Goal: Browse casually: Explore the website without a specific task or goal

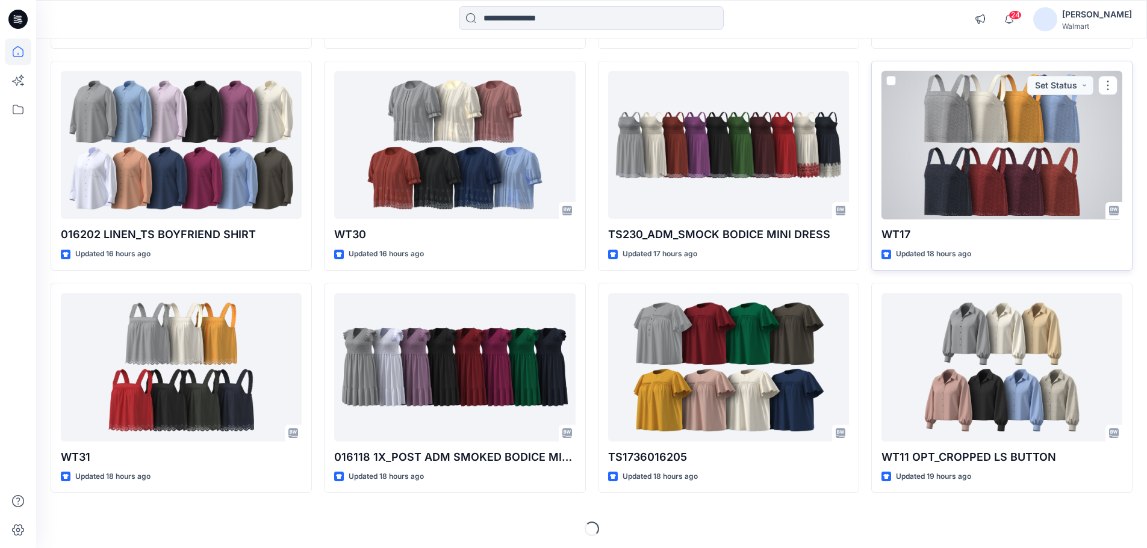
scroll to position [333, 0]
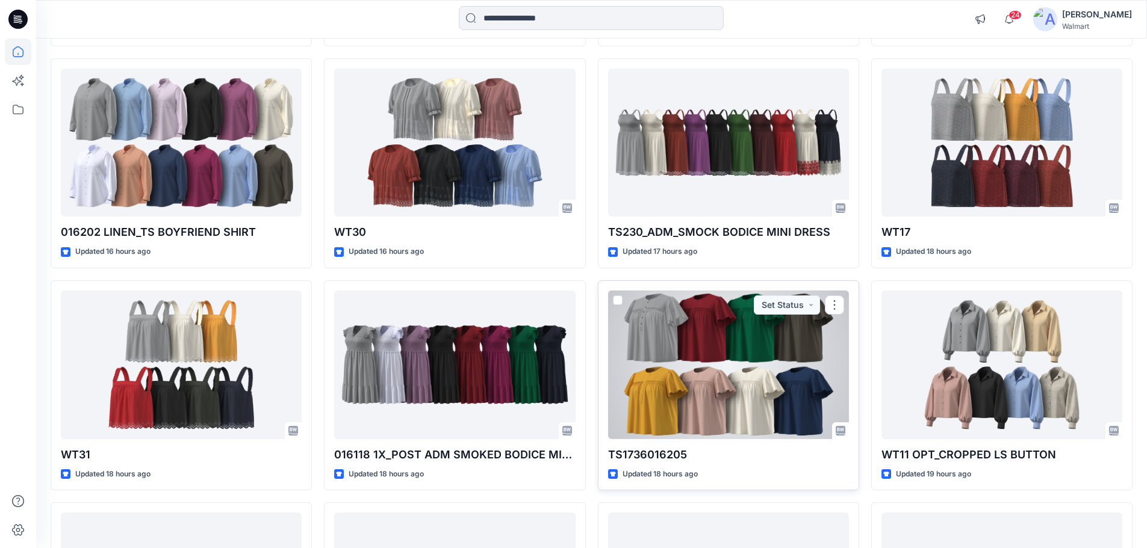
click at [660, 350] on div at bounding box center [728, 365] width 241 height 149
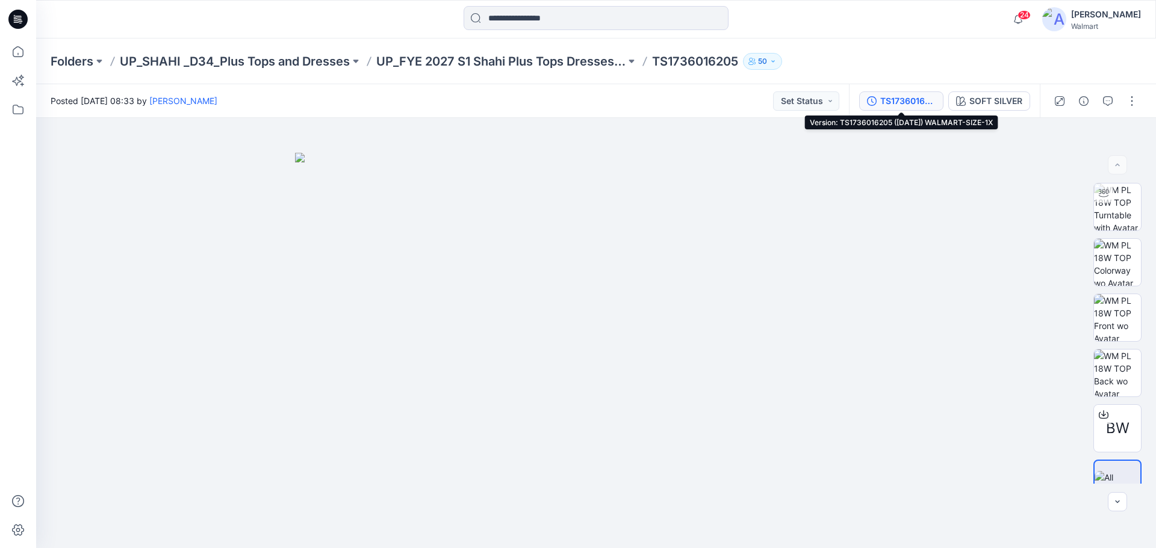
click at [902, 104] on div "TS1736016205 ([DATE]) WALMART-SIZE-1X" at bounding box center [907, 100] width 55 height 13
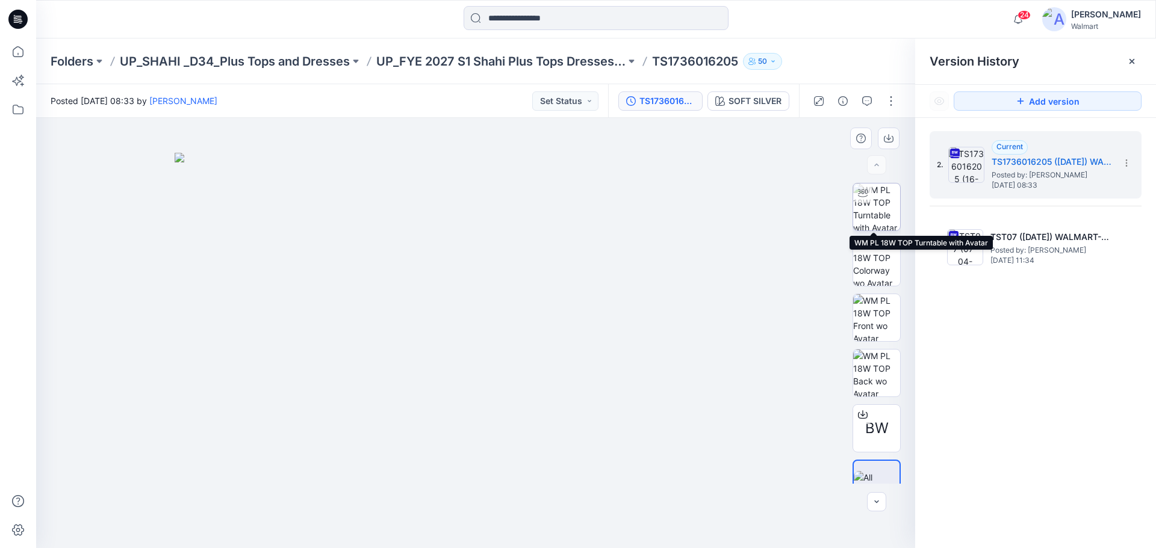
click at [875, 212] on img at bounding box center [876, 207] width 47 height 47
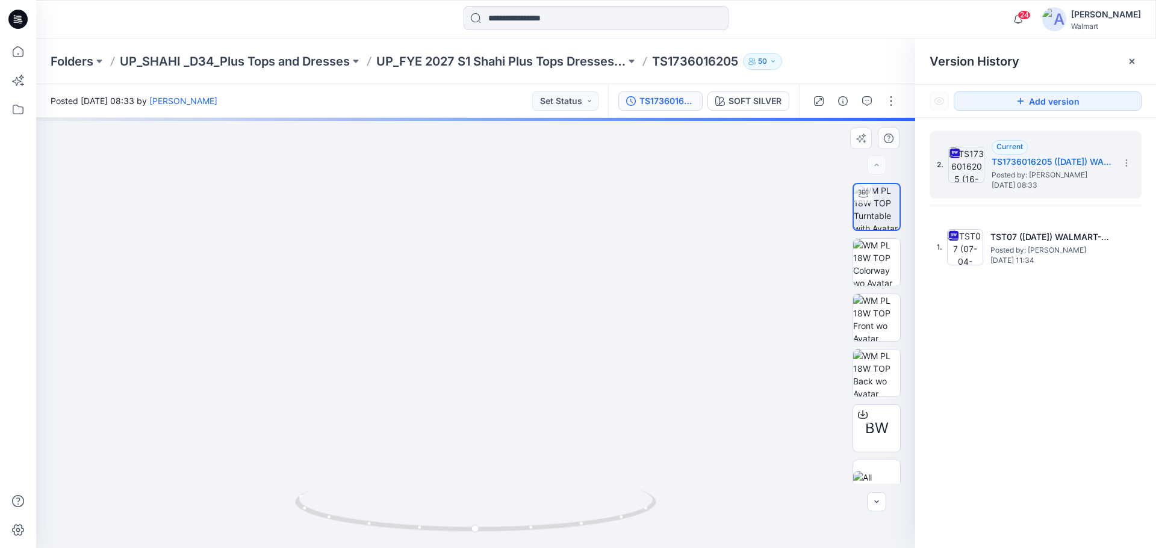
drag, startPoint x: 471, startPoint y: 216, endPoint x: 436, endPoint y: 401, distance: 188.8
click at [436, 401] on img at bounding box center [439, 201] width 1353 height 694
drag, startPoint x: 348, startPoint y: 249, endPoint x: 411, endPoint y: 165, distance: 104.9
click at [423, 183] on img at bounding box center [528, 185] width 1353 height 726
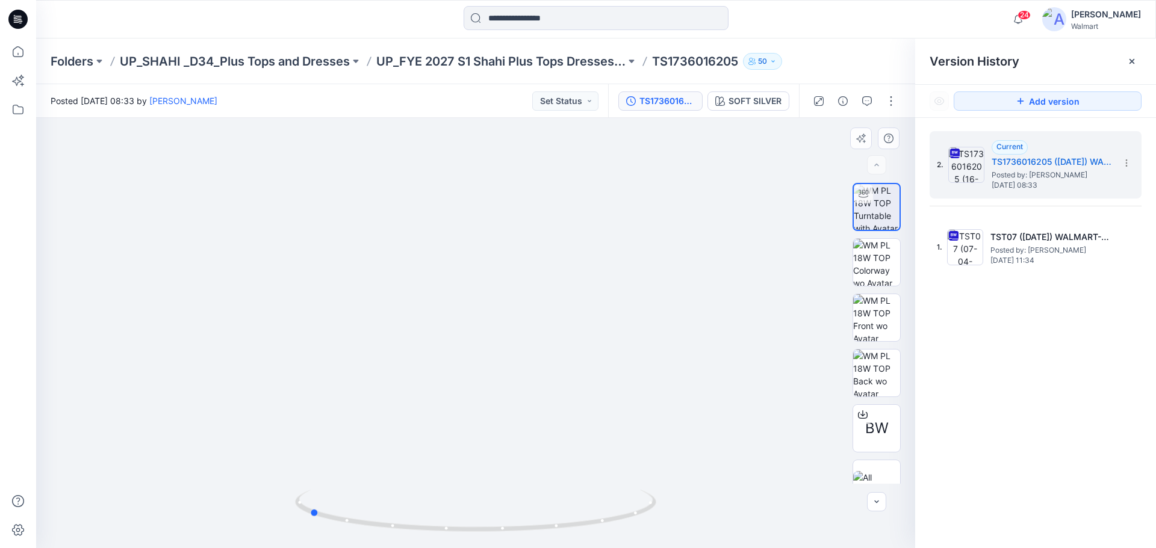
drag, startPoint x: 568, startPoint y: 531, endPoint x: 430, endPoint y: 364, distance: 217.2
click at [403, 506] on icon at bounding box center [477, 512] width 364 height 45
drag, startPoint x: 484, startPoint y: 320, endPoint x: 484, endPoint y: 376, distance: 56.0
click at [484, 376] on img at bounding box center [518, 234] width 1353 height 628
drag, startPoint x: 615, startPoint y: 420, endPoint x: 595, endPoint y: 347, distance: 76.1
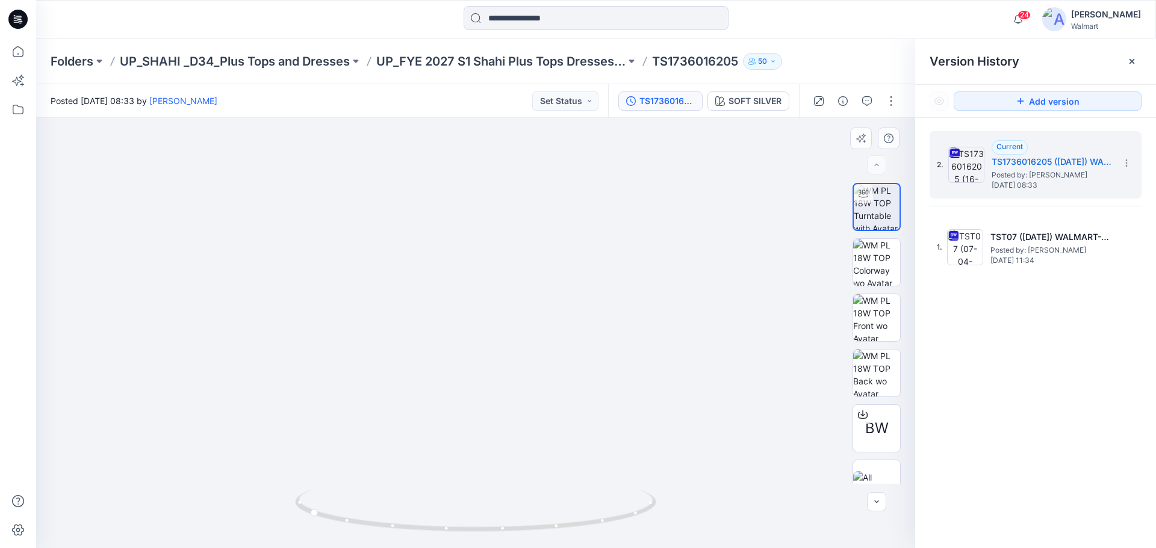
click at [595, 347] on img at bounding box center [541, 143] width 1843 height 809
drag, startPoint x: 575, startPoint y: 526, endPoint x: 765, endPoint y: 477, distance: 196.3
click at [765, 477] on div at bounding box center [475, 333] width 879 height 430
drag, startPoint x: 603, startPoint y: 356, endPoint x: 605, endPoint y: 287, distance: 69.2
click at [605, 287] on img at bounding box center [548, 87] width 1727 height 922
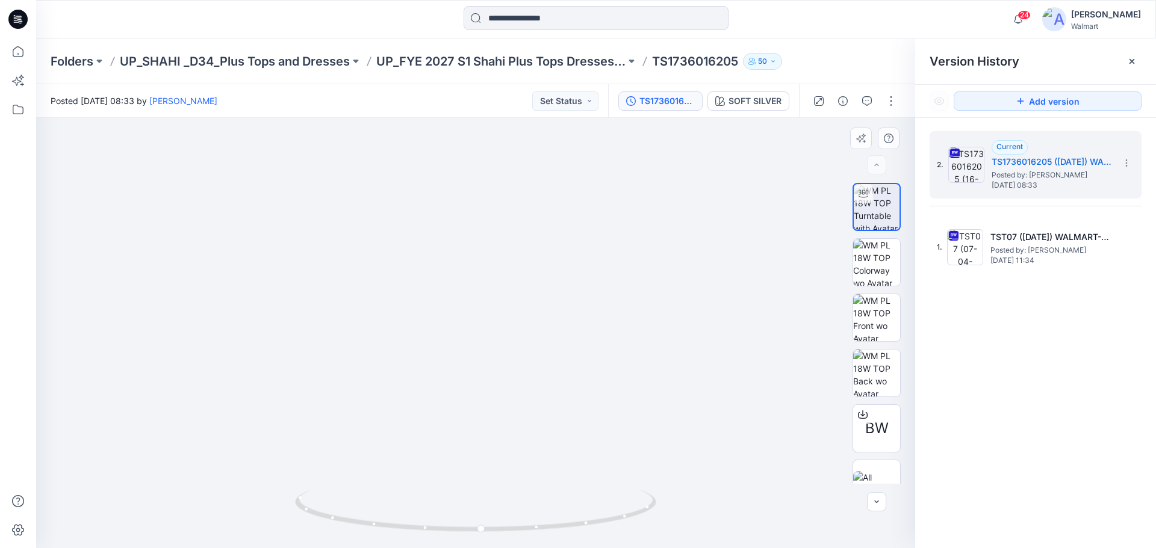
drag, startPoint x: 489, startPoint y: 320, endPoint x: 493, endPoint y: 339, distance: 19.7
drag, startPoint x: 584, startPoint y: 525, endPoint x: 497, endPoint y: 512, distance: 87.8
click at [497, 512] on icon at bounding box center [477, 512] width 364 height 45
drag, startPoint x: 500, startPoint y: 299, endPoint x: 501, endPoint y: 335, distance: 35.5
drag, startPoint x: 494, startPoint y: 535, endPoint x: 419, endPoint y: 414, distance: 142.2
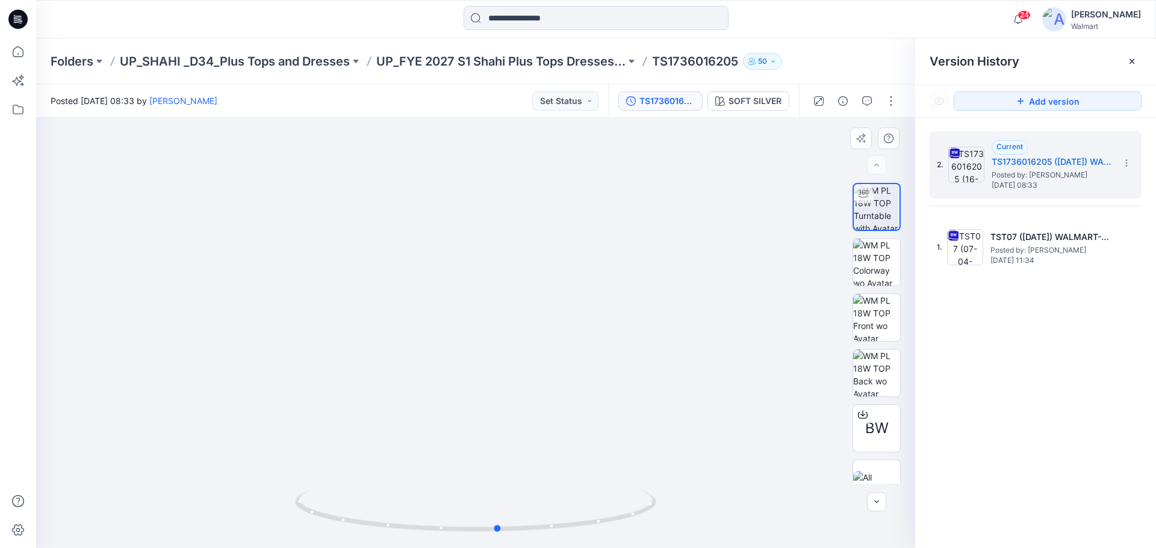
click at [236, 474] on div at bounding box center [475, 333] width 879 height 430
click at [884, 327] on img at bounding box center [876, 317] width 47 height 47
drag, startPoint x: 486, startPoint y: 308, endPoint x: 478, endPoint y: 357, distance: 49.4
click at [477, 359] on img at bounding box center [476, 333] width 602 height 430
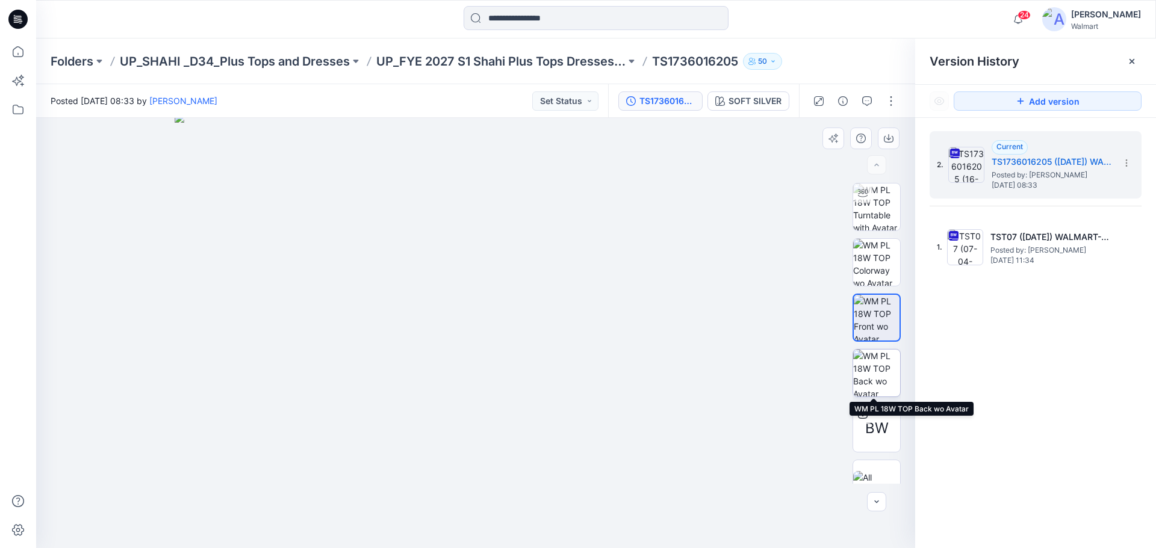
click at [878, 380] on img at bounding box center [876, 373] width 47 height 47
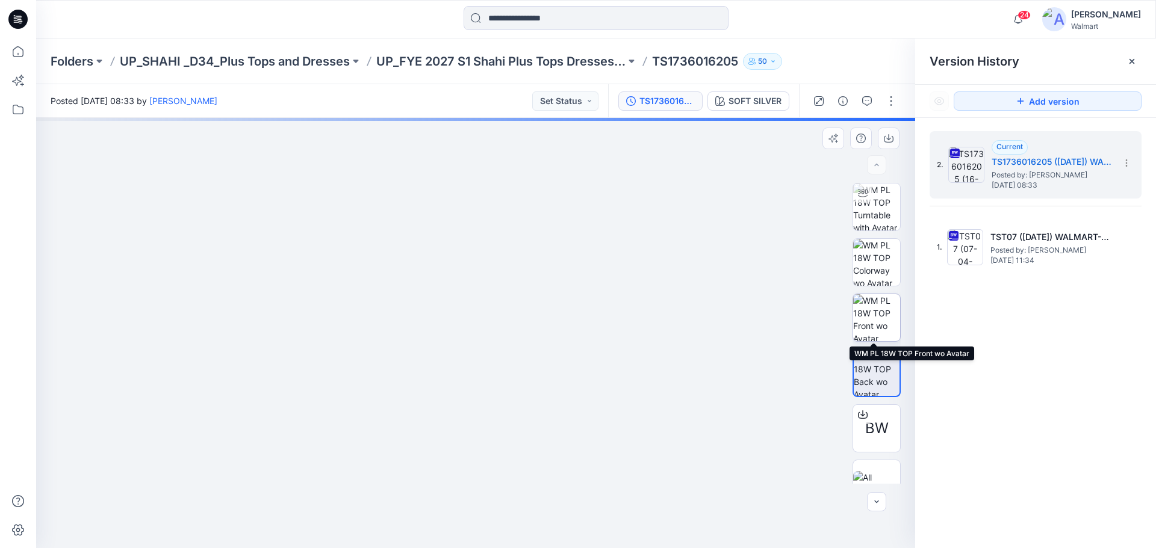
click at [878, 320] on img at bounding box center [876, 317] width 47 height 47
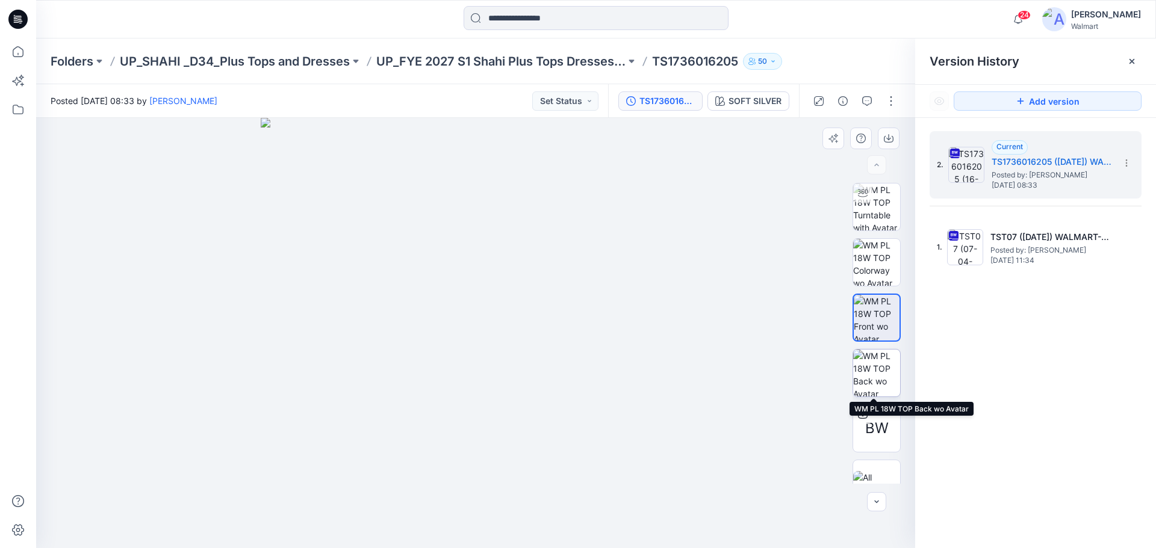
click at [874, 362] on img at bounding box center [876, 373] width 47 height 47
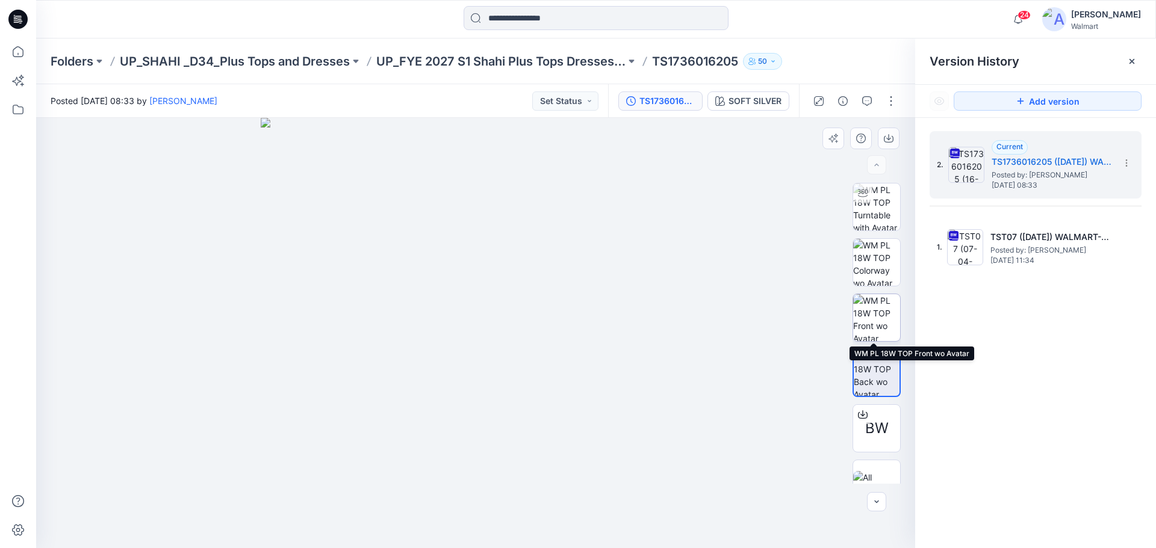
click at [875, 329] on img at bounding box center [876, 317] width 47 height 47
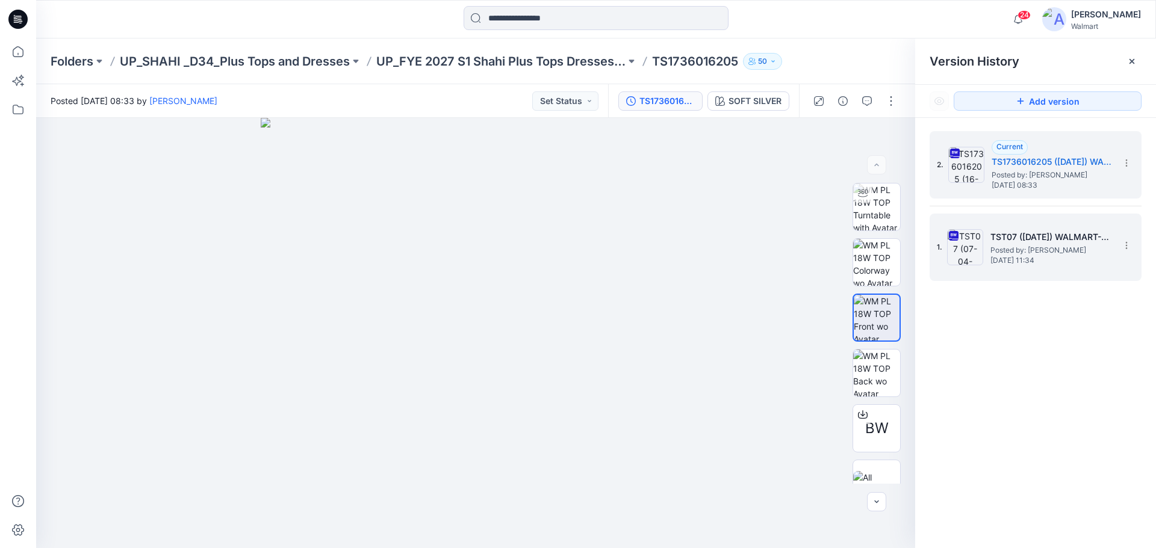
click at [973, 248] on img at bounding box center [965, 247] width 36 height 36
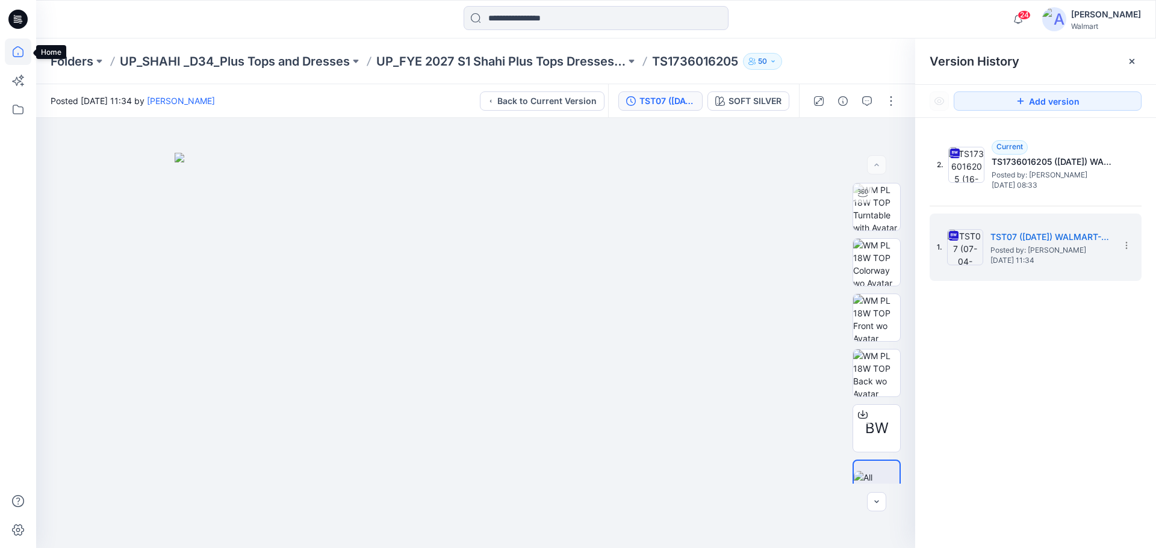
click at [16, 57] on icon at bounding box center [18, 51] width 11 height 11
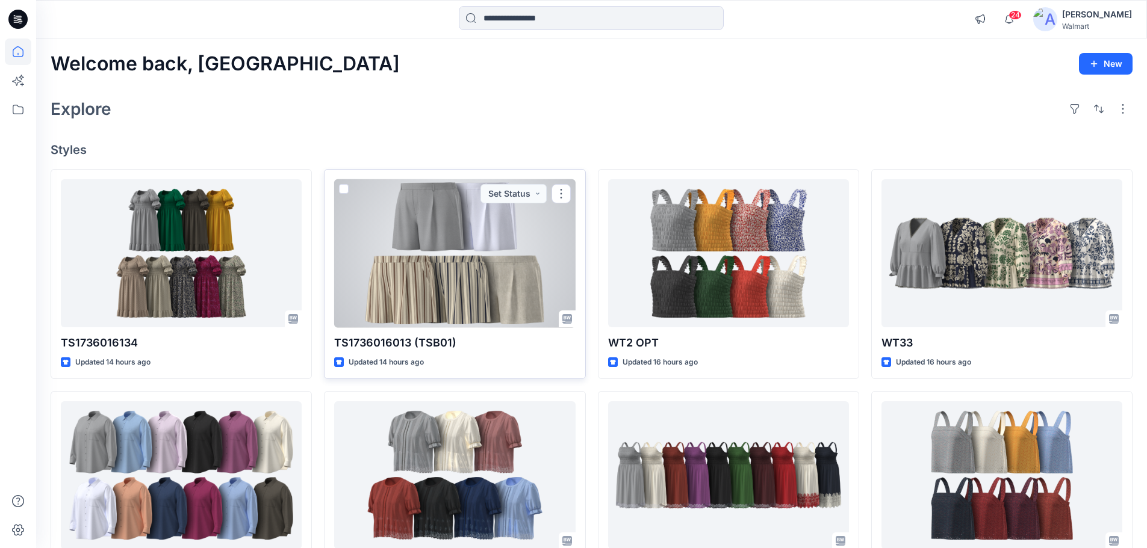
click at [423, 256] on div at bounding box center [454, 253] width 241 height 149
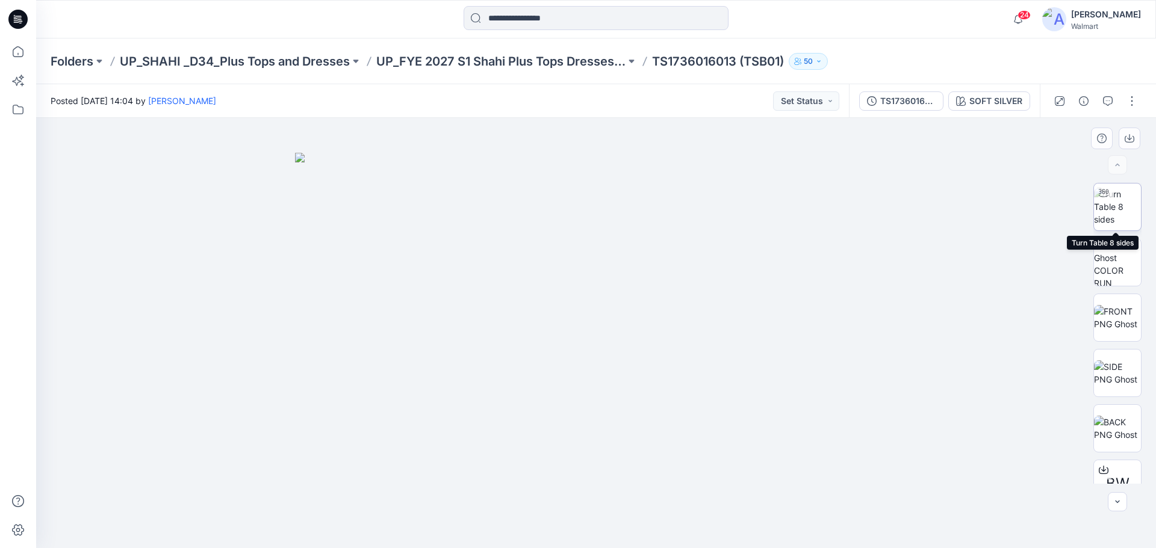
click at [1114, 202] on img at bounding box center [1117, 207] width 47 height 38
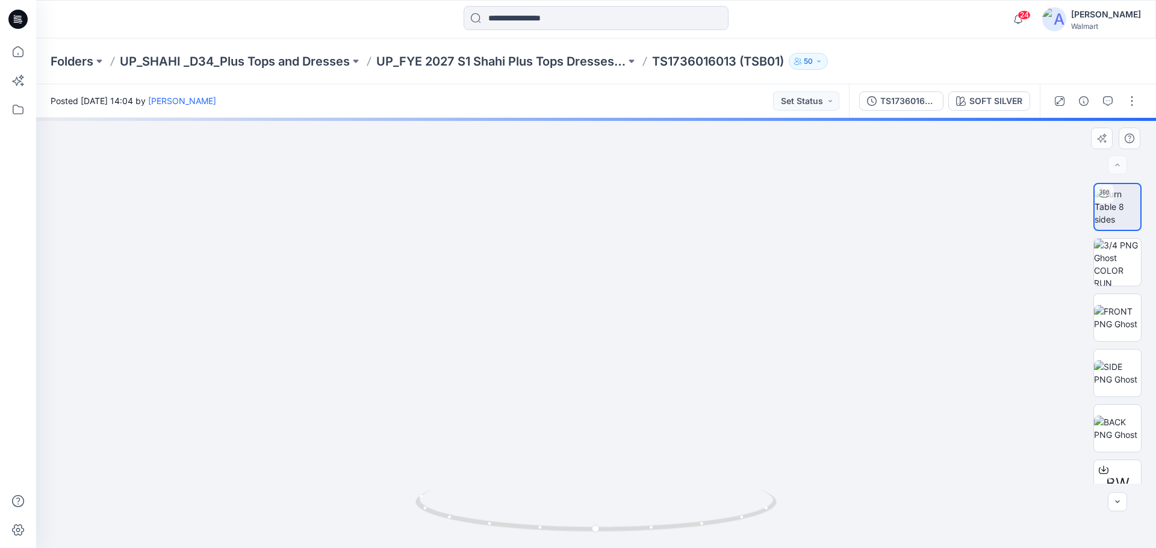
drag, startPoint x: 597, startPoint y: 243, endPoint x: 605, endPoint y: 423, distance: 180.1
click at [603, 429] on img at bounding box center [602, 12] width 2092 height 1074
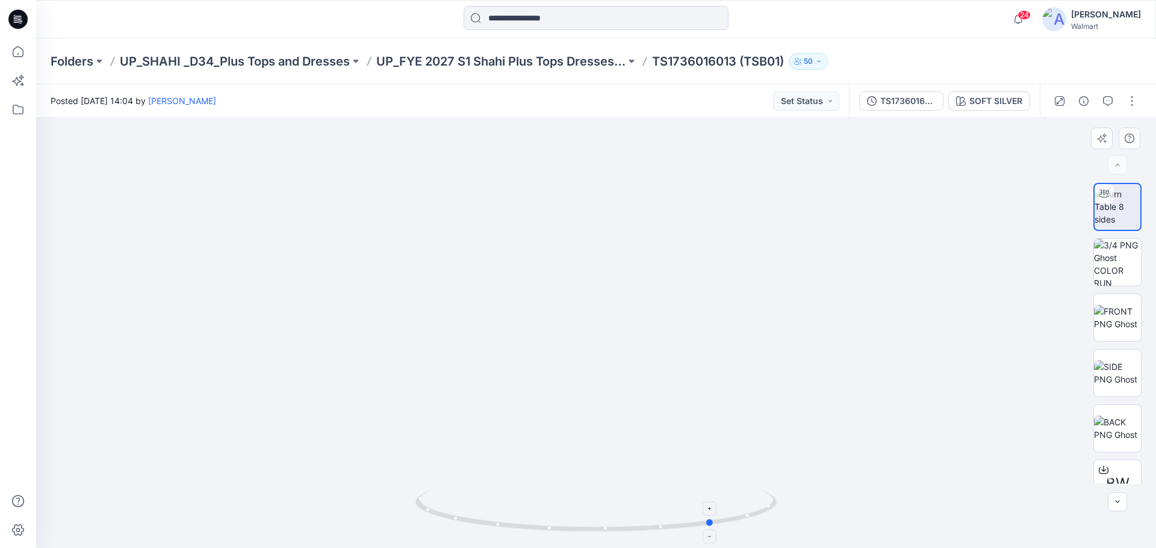
drag, startPoint x: 665, startPoint y: 532, endPoint x: 422, endPoint y: 497, distance: 245.7
click at [422, 497] on icon at bounding box center [597, 512] width 364 height 45
drag, startPoint x: 583, startPoint y: 427, endPoint x: 581, endPoint y: 471, distance: 43.4
drag, startPoint x: 633, startPoint y: 529, endPoint x: 623, endPoint y: 533, distance: 10.3
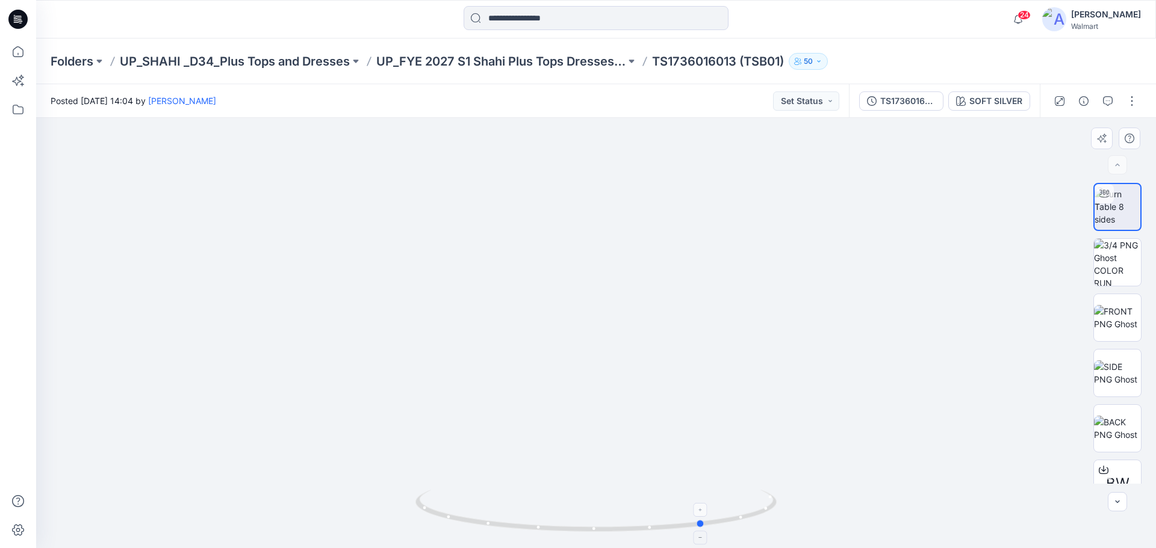
click at [623, 533] on icon at bounding box center [597, 512] width 364 height 45
drag, startPoint x: 565, startPoint y: 443, endPoint x: 568, endPoint y: 317, distance: 125.8
drag, startPoint x: 572, startPoint y: 401, endPoint x: 578, endPoint y: 359, distance: 43.2
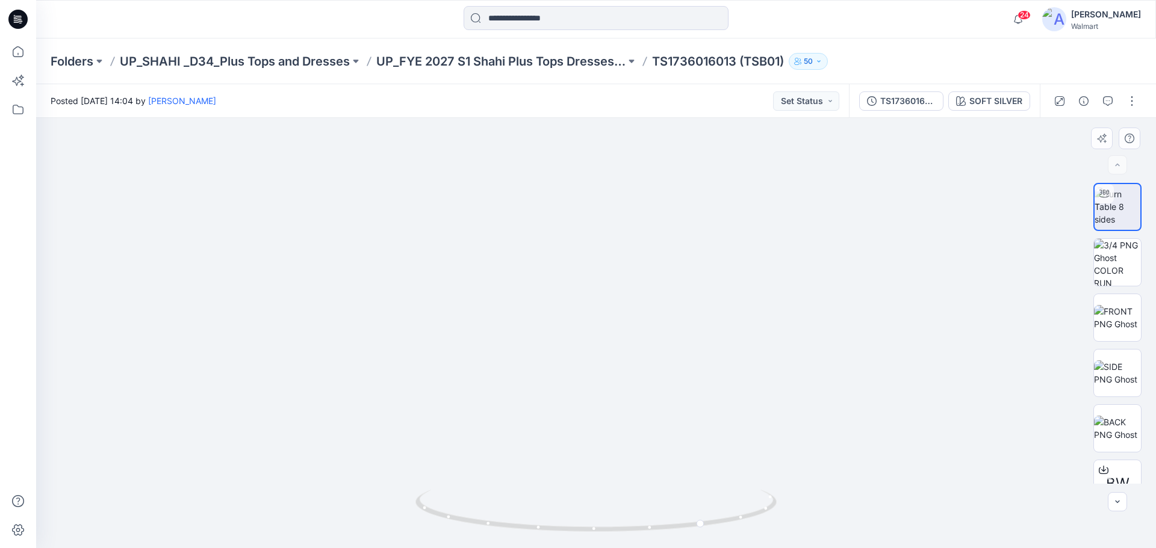
drag, startPoint x: 577, startPoint y: 398, endPoint x: 589, endPoint y: 361, distance: 39.0
drag, startPoint x: 589, startPoint y: 391, endPoint x: 583, endPoint y: 468, distance: 77.2
drag, startPoint x: 583, startPoint y: 371, endPoint x: 589, endPoint y: 398, distance: 28.3
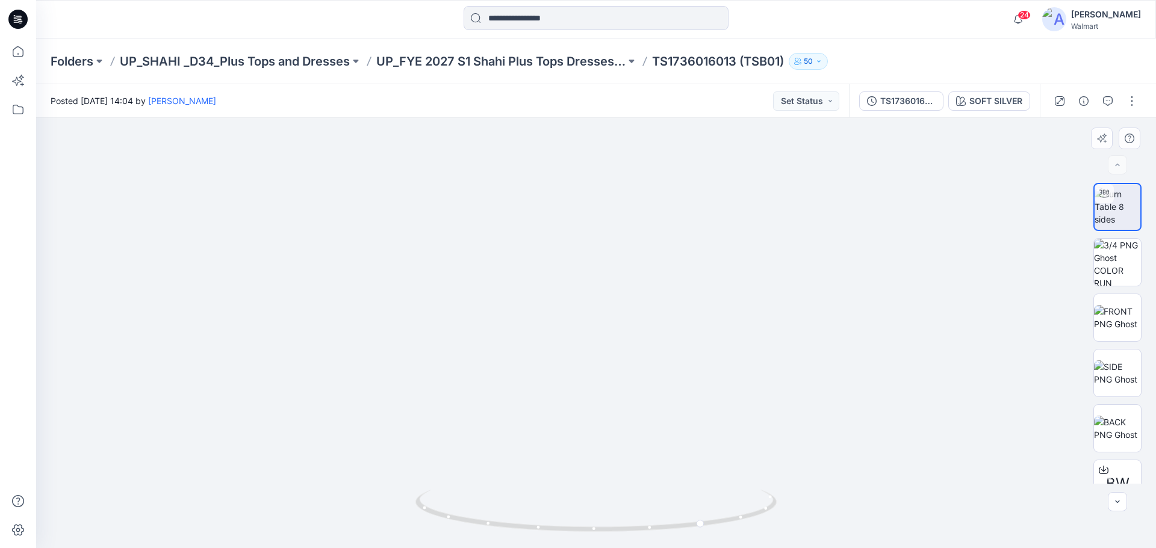
drag, startPoint x: 592, startPoint y: 536, endPoint x: 697, endPoint y: 537, distance: 105.3
click at [697, 537] on img at bounding box center [595, 519] width 361 height 58
drag, startPoint x: 681, startPoint y: 459, endPoint x: 672, endPoint y: 397, distance: 63.2
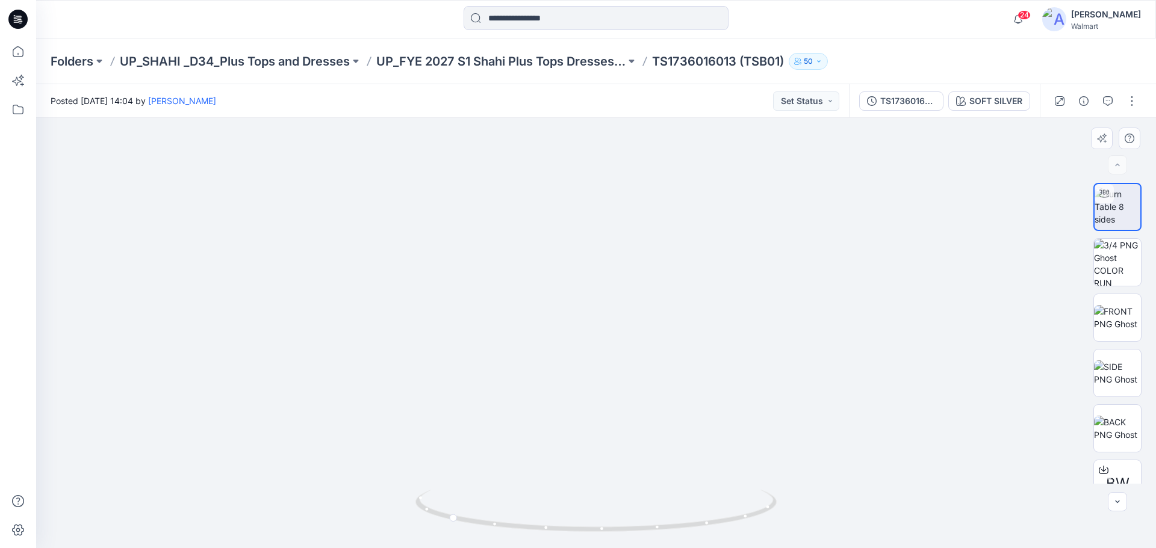
drag, startPoint x: 663, startPoint y: 427, endPoint x: 659, endPoint y: 375, distance: 51.9
click at [659, 375] on img at bounding box center [595, 85] width 1469 height 928
click at [20, 58] on icon at bounding box center [18, 52] width 26 height 26
